Goal: Information Seeking & Learning: Learn about a topic

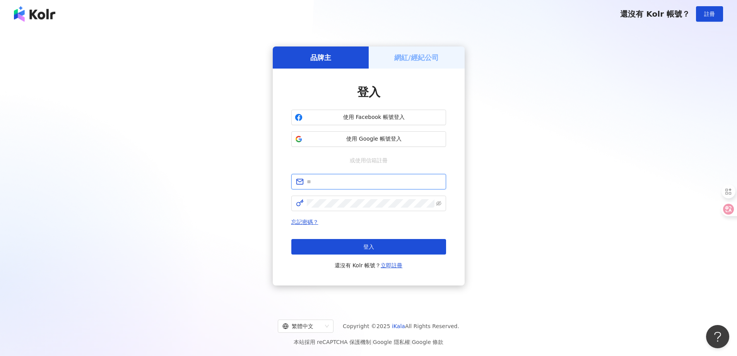
click at [402, 183] on input "text" at bounding box center [374, 181] width 135 height 9
type input "**********"
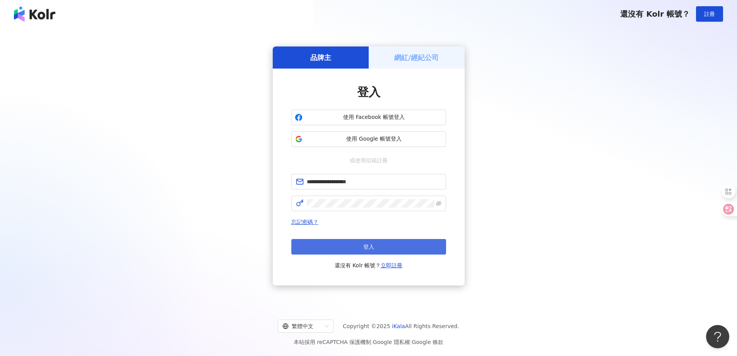
click at [348, 243] on button "登入" at bounding box center [368, 246] width 155 height 15
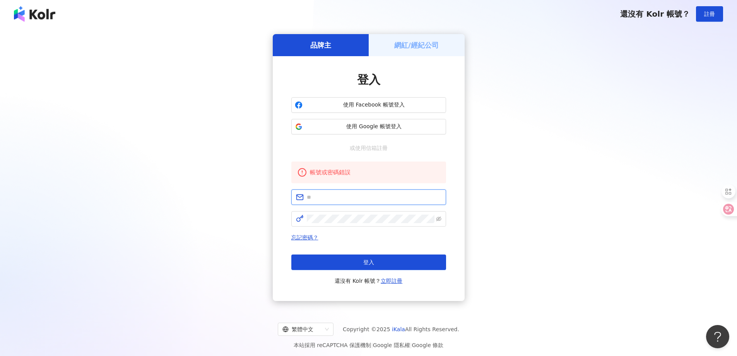
click at [351, 196] on input "text" at bounding box center [374, 197] width 135 height 9
type input "**********"
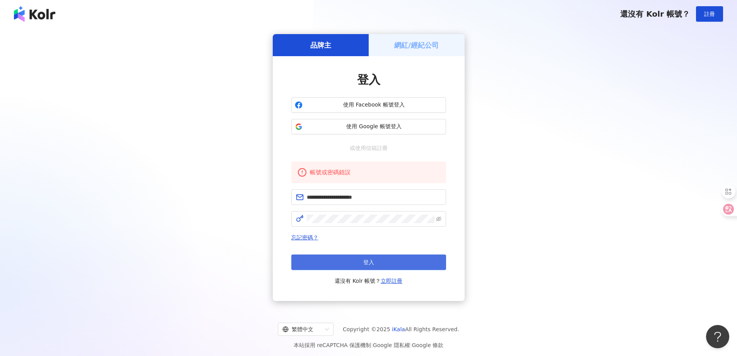
click at [338, 259] on button "登入" at bounding box center [368, 261] width 155 height 15
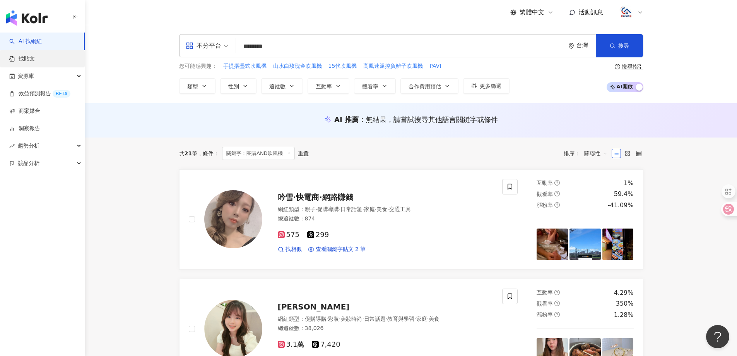
click at [28, 60] on link "找貼文" at bounding box center [22, 59] width 26 height 8
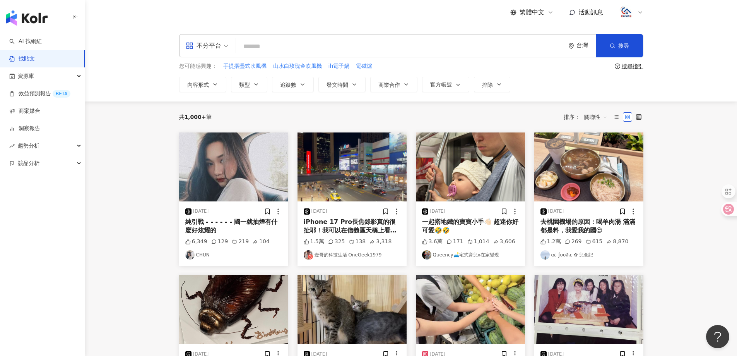
click at [278, 45] on input "search" at bounding box center [400, 46] width 323 height 17
type input "***"
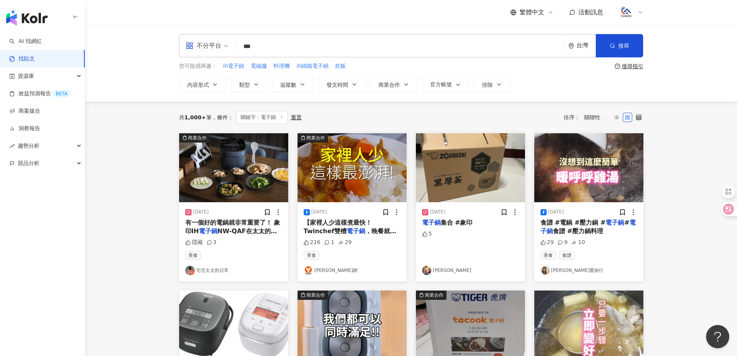
click at [235, 187] on img "button" at bounding box center [233, 167] width 109 height 69
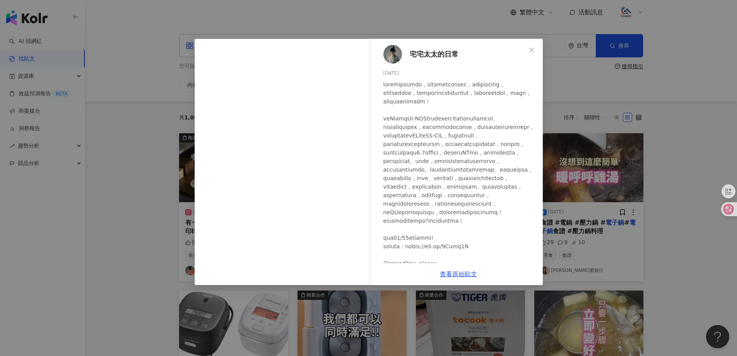
click at [425, 55] on span "宅宅太太的日常" at bounding box center [434, 54] width 49 height 11
click at [533, 44] on button "Close" at bounding box center [531, 49] width 15 height 15
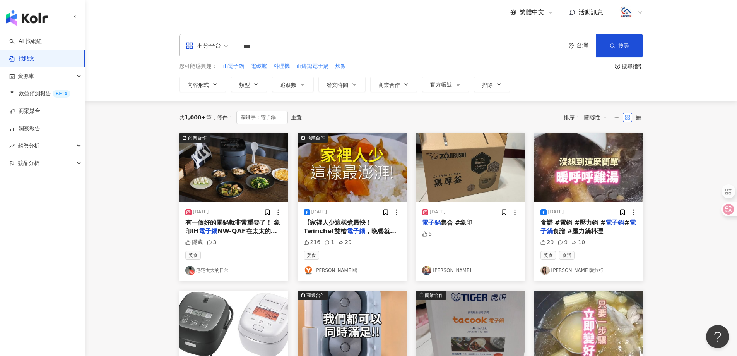
click at [448, 271] on link "Yi Hua Tu" at bounding box center [470, 269] width 97 height 9
click at [567, 270] on link "艾莉絲愛旅行" at bounding box center [588, 269] width 97 height 9
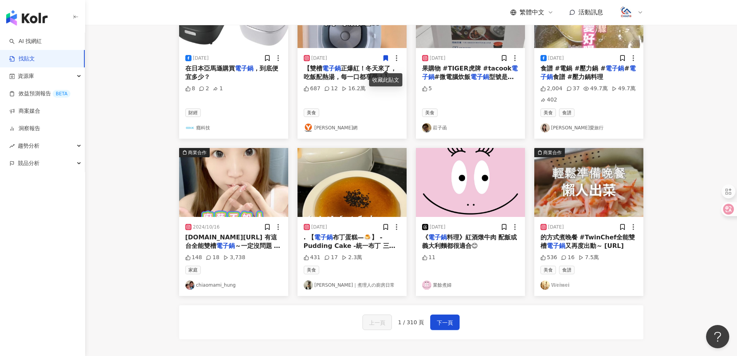
scroll to position [309, 0]
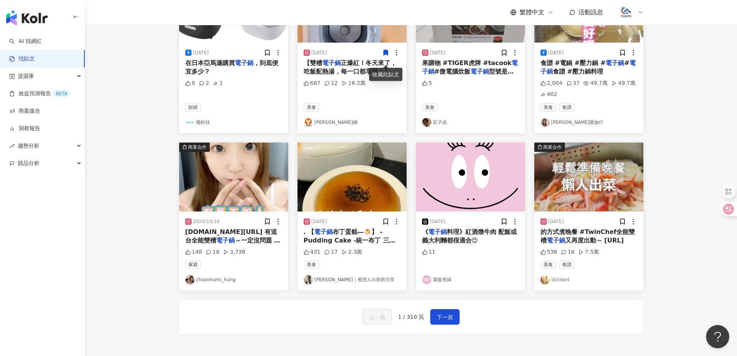
click at [225, 284] on link "chiaomami_hung" at bounding box center [233, 279] width 97 height 9
click at [453, 284] on link "業餘煮婦" at bounding box center [470, 279] width 97 height 9
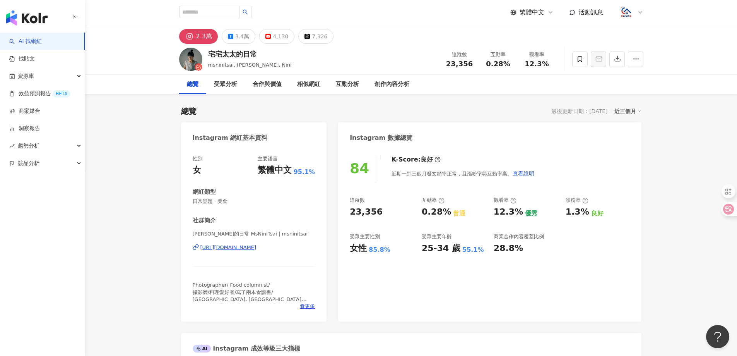
click at [256, 249] on div "https://www.instagram.com/msninitsai/" at bounding box center [228, 247] width 56 height 7
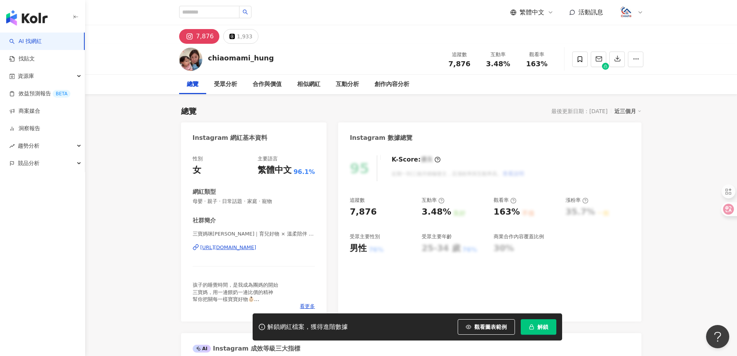
click at [256, 247] on div "https://www.instagram.com/chiaomami_hung/" at bounding box center [228, 247] width 56 height 7
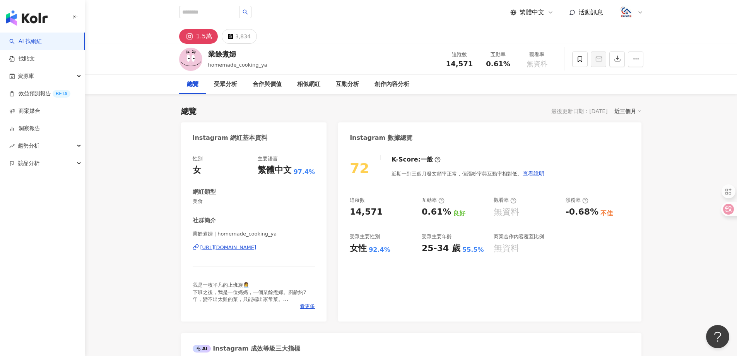
click at [241, 250] on div "[URL][DOMAIN_NAME]" at bounding box center [228, 247] width 56 height 7
